Goal: Register for event/course

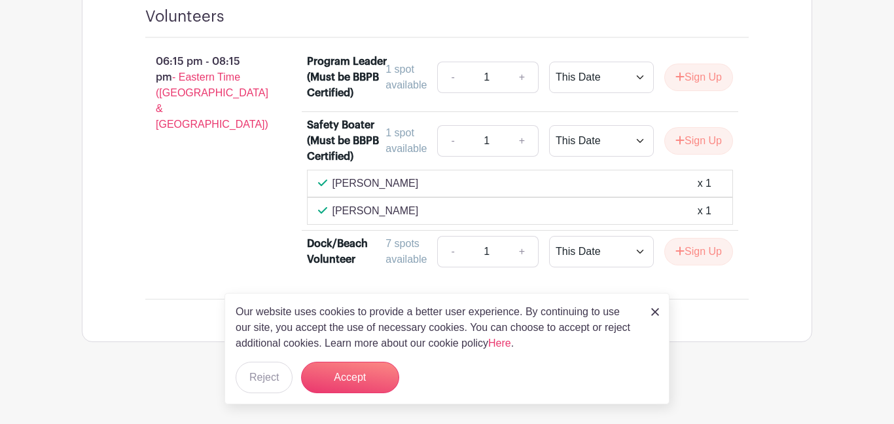
scroll to position [1423, 0]
click at [654, 312] on img at bounding box center [656, 312] width 8 height 8
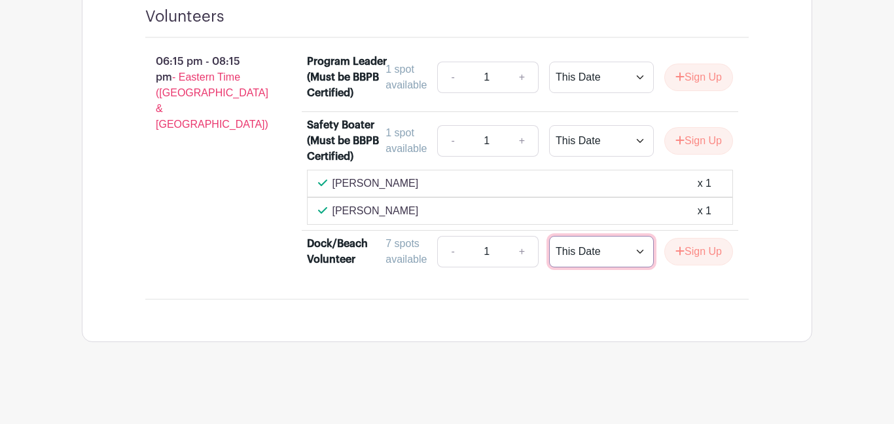
click at [636, 250] on select "This Date Select Dates" at bounding box center [601, 251] width 105 height 31
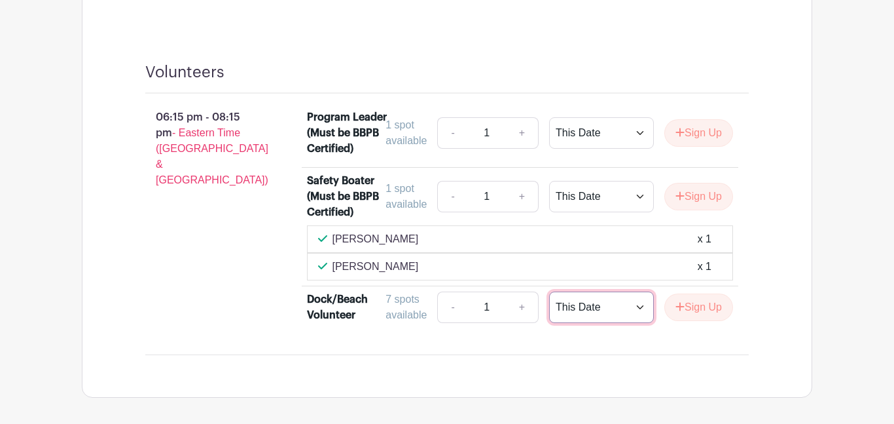
scroll to position [1356, 0]
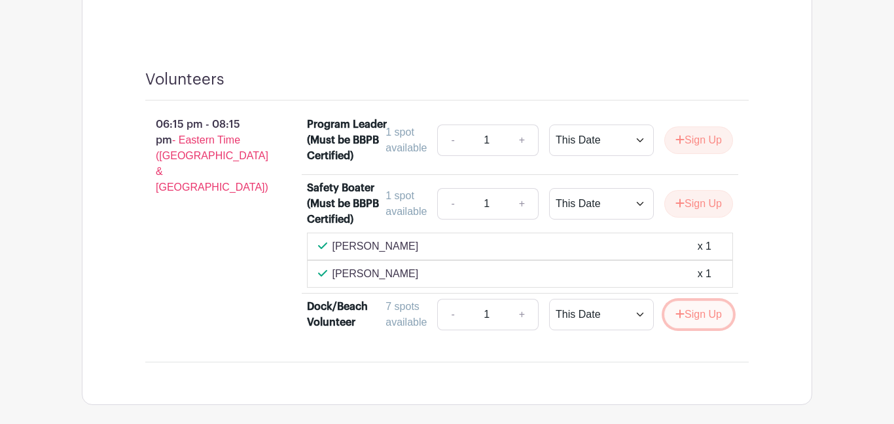
click at [690, 319] on button "Sign Up" at bounding box center [699, 315] width 69 height 28
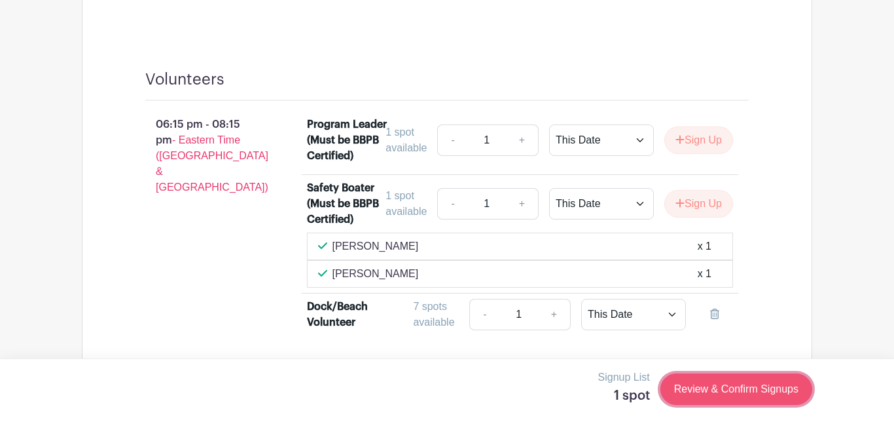
click at [720, 394] on link "Review & Confirm Signups" at bounding box center [737, 388] width 152 height 31
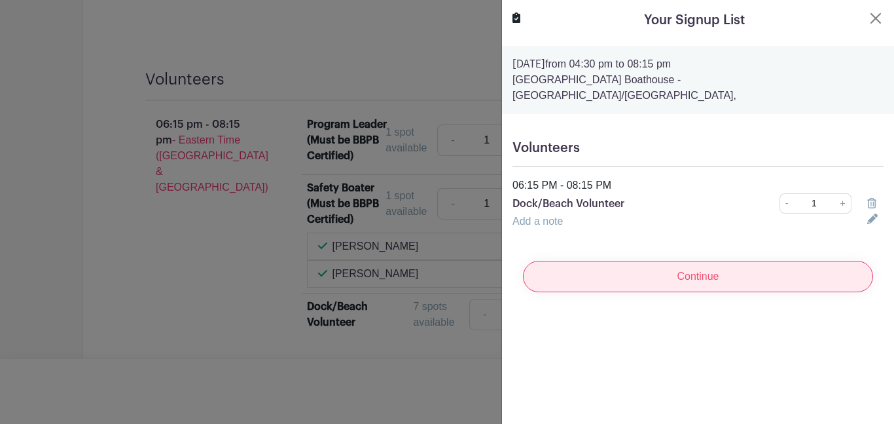
click at [678, 271] on input "Continue" at bounding box center [698, 276] width 350 height 31
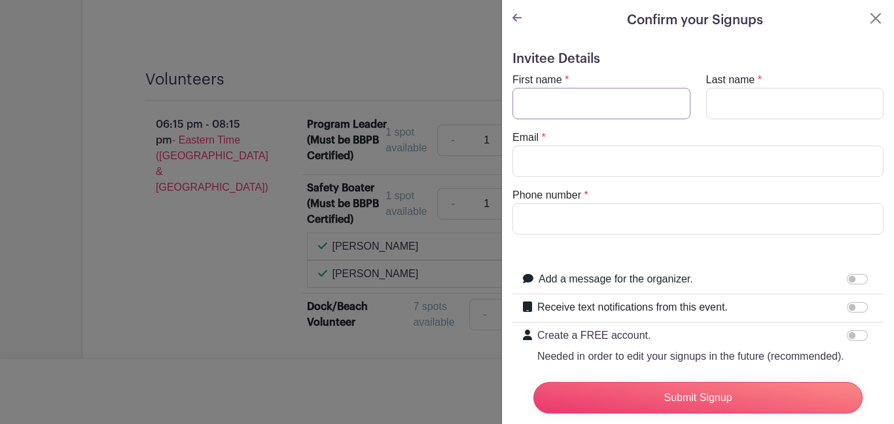
click at [543, 98] on input "First name" at bounding box center [602, 103] width 178 height 31
type input "[PERSON_NAME]"
type input "Wyke"
type input "[EMAIL_ADDRESS][DOMAIN_NAME]"
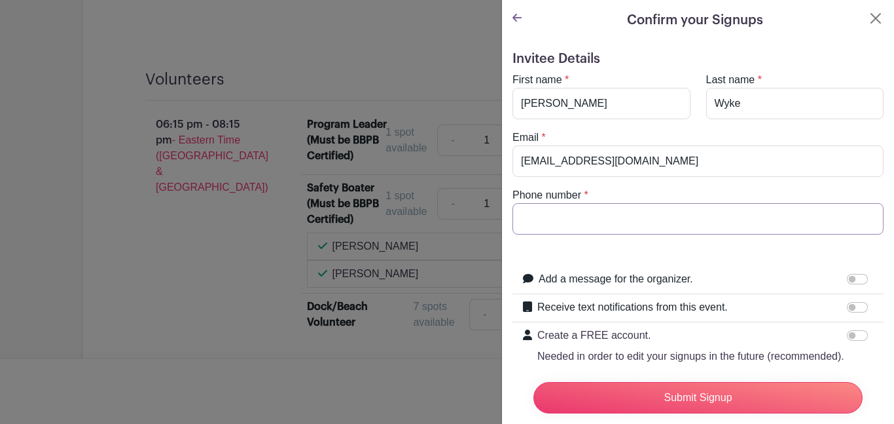
type input "9296767824"
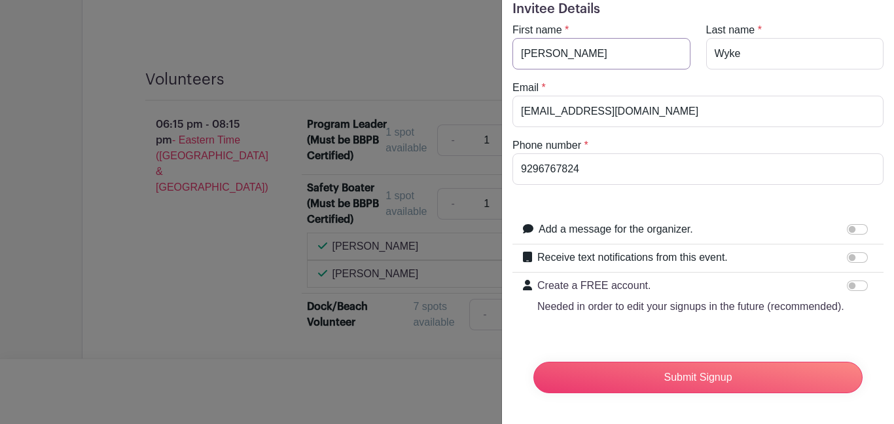
scroll to position [50, 0]
click at [852, 257] on input "Receive text notifications from this event." at bounding box center [857, 256] width 21 height 10
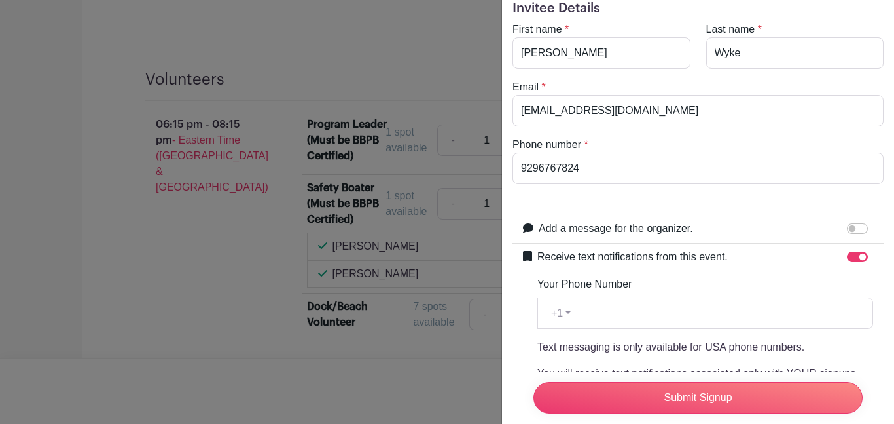
click at [527, 255] on icon at bounding box center [527, 256] width 9 height 10
click at [850, 257] on input "Receive text notifications from this event." at bounding box center [857, 256] width 21 height 10
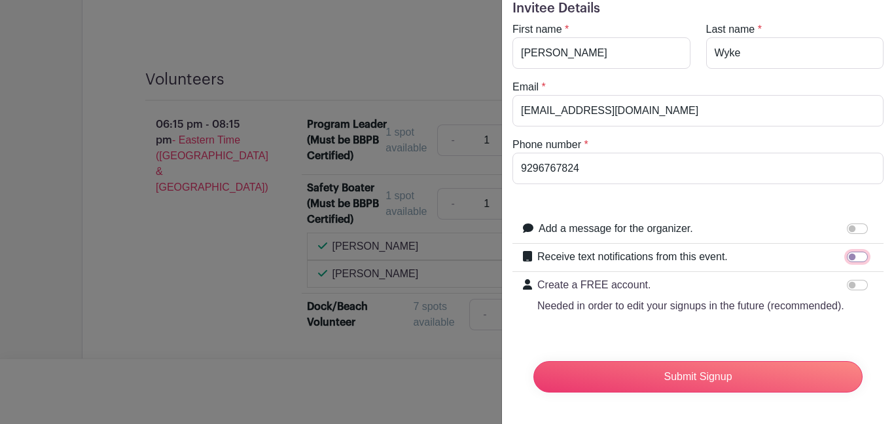
click at [861, 253] on input "Receive text notifications from this event." at bounding box center [857, 256] width 21 height 10
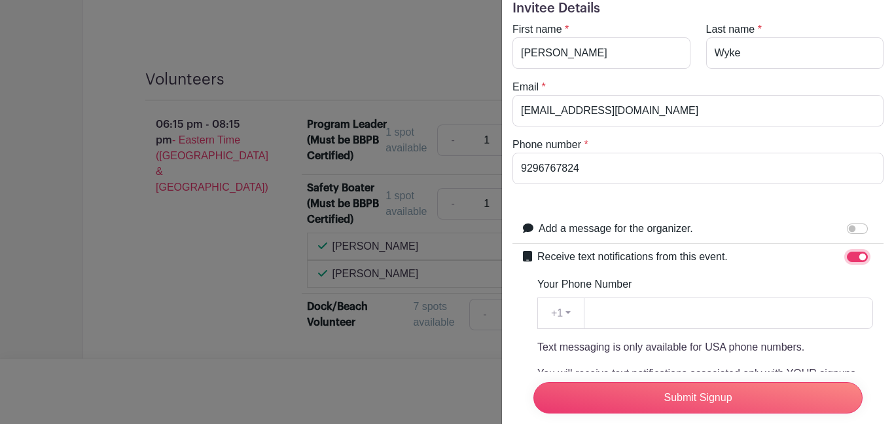
click at [850, 253] on input "Receive text notifications from this event." at bounding box center [857, 256] width 21 height 10
checkbox input "false"
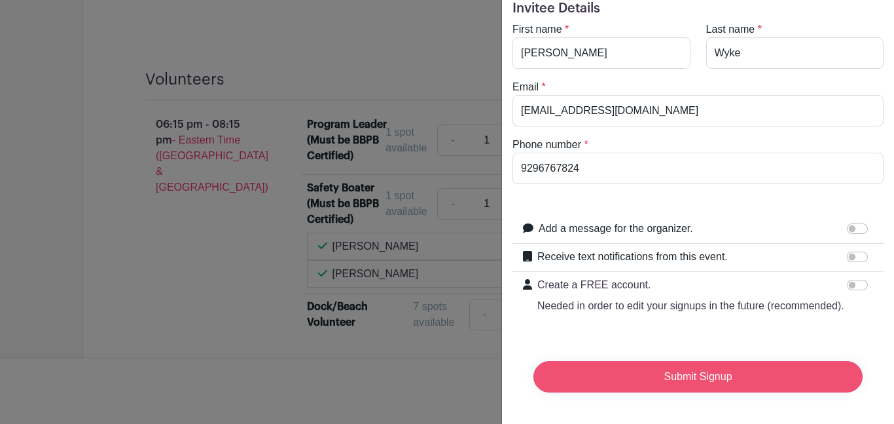
click at [667, 383] on input "Submit Signup" at bounding box center [698, 376] width 329 height 31
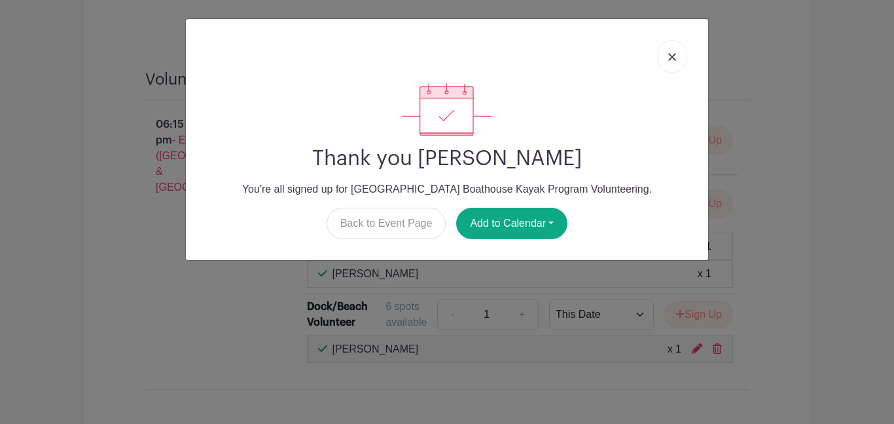
click at [676, 60] on link at bounding box center [672, 56] width 30 height 33
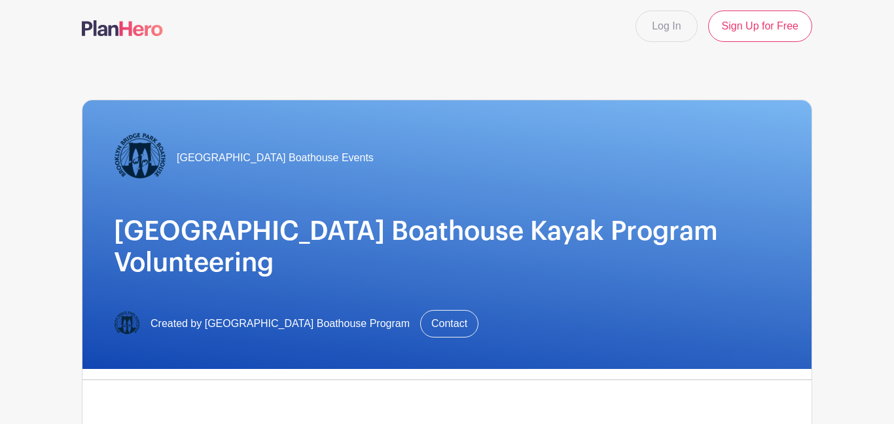
scroll to position [0, 0]
